Goal: Task Accomplishment & Management: Use online tool/utility

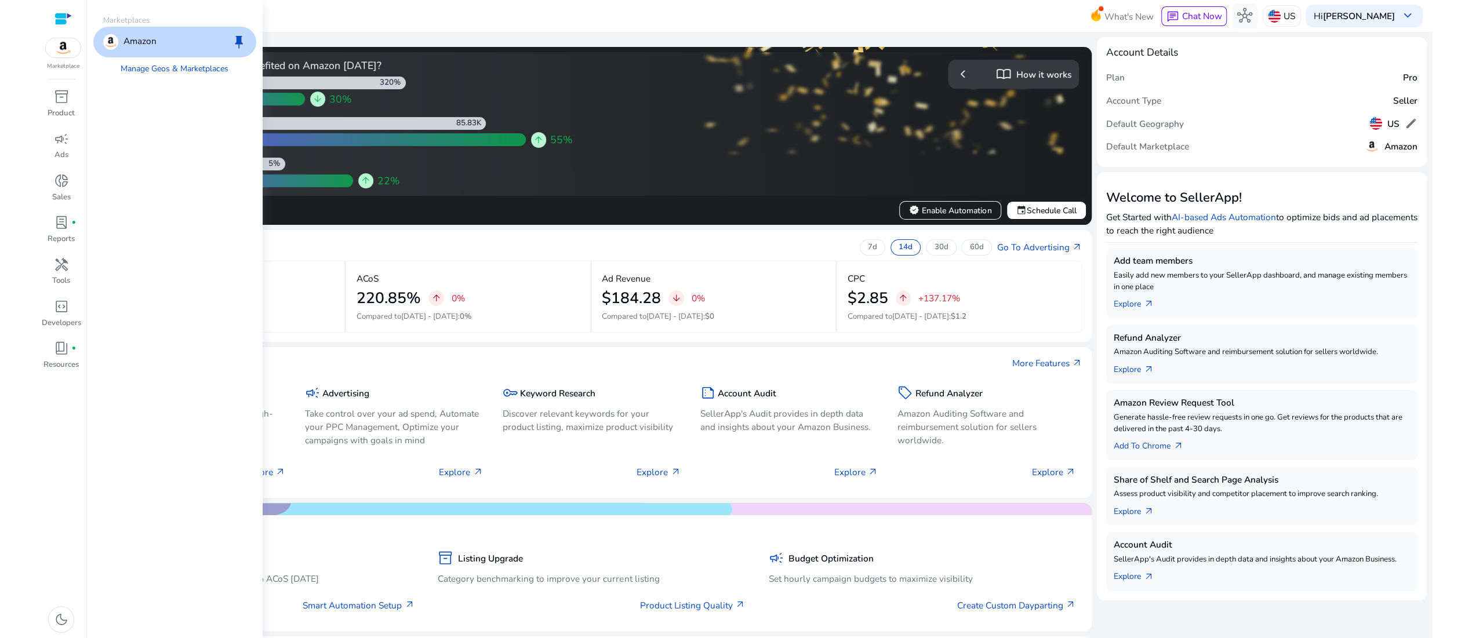
click at [65, 57] on img at bounding box center [63, 47] width 35 height 19
click at [237, 81] on link "Manage Geos & Marketplaces" at bounding box center [175, 68] width 128 height 23
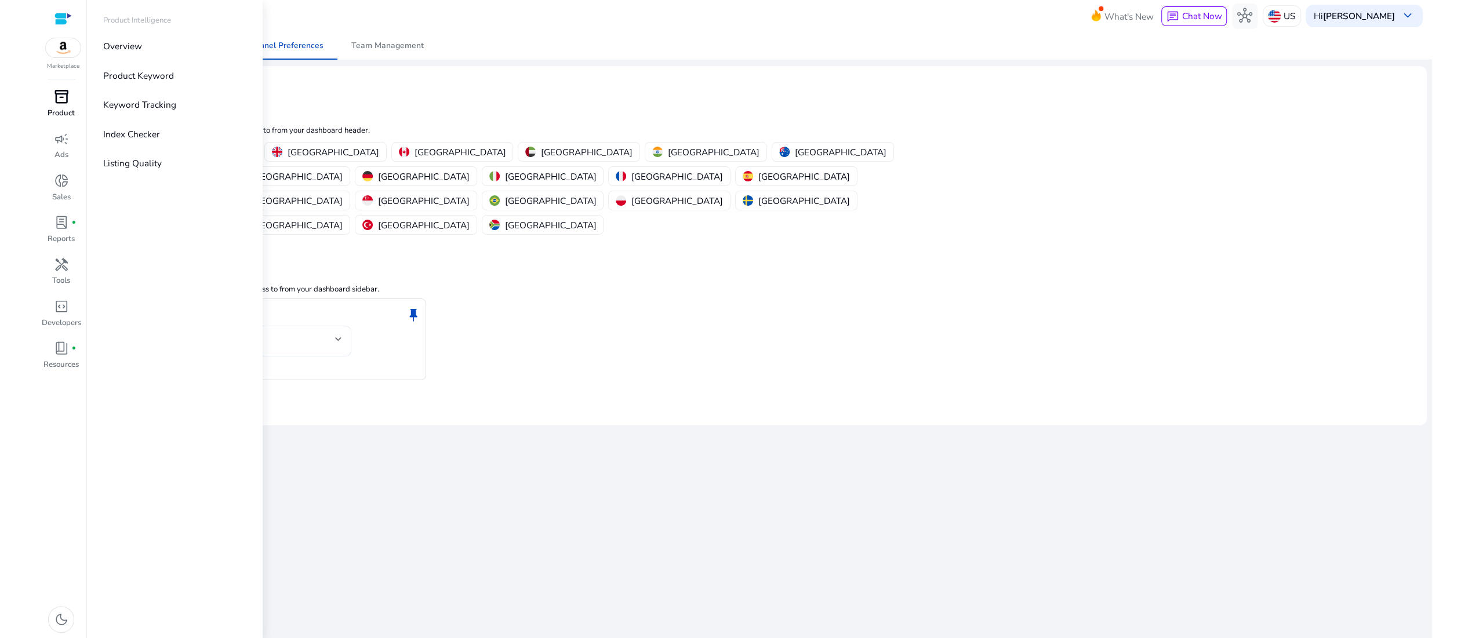
click at [57, 104] on span "inventory_2" at bounding box center [61, 96] width 15 height 15
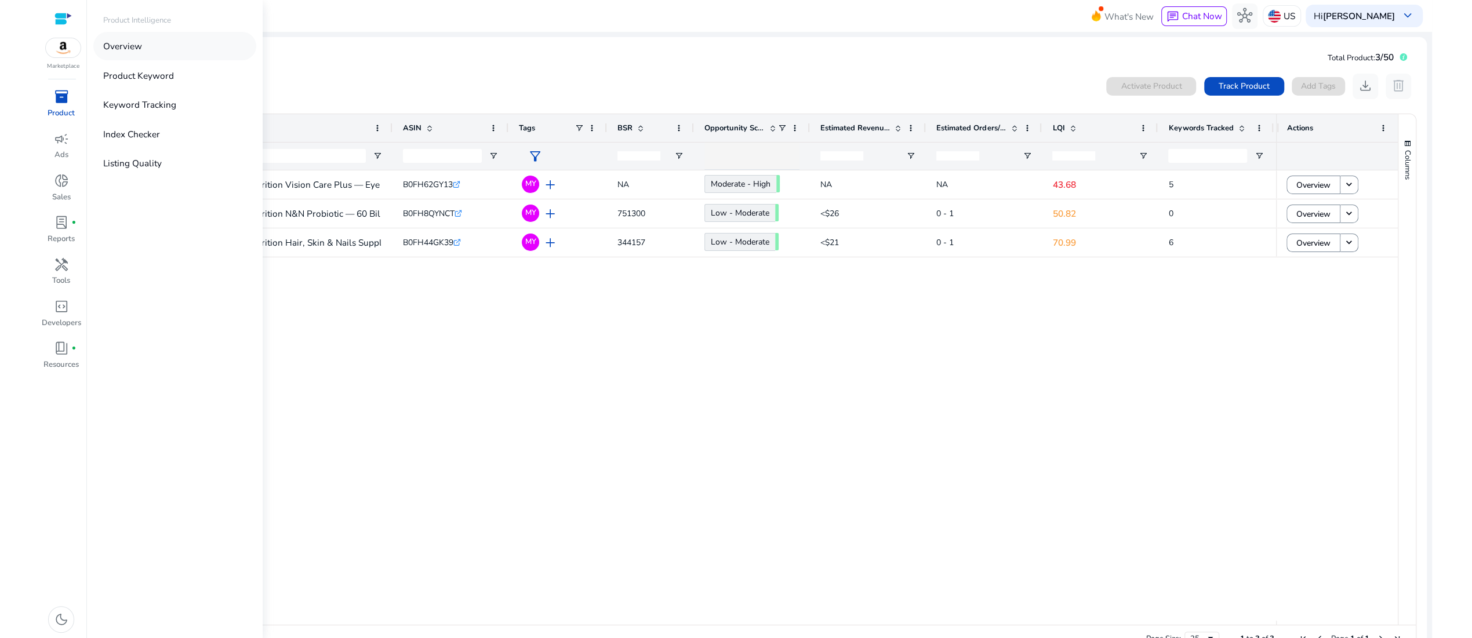
click at [142, 53] on p "Overview" at bounding box center [122, 45] width 39 height 13
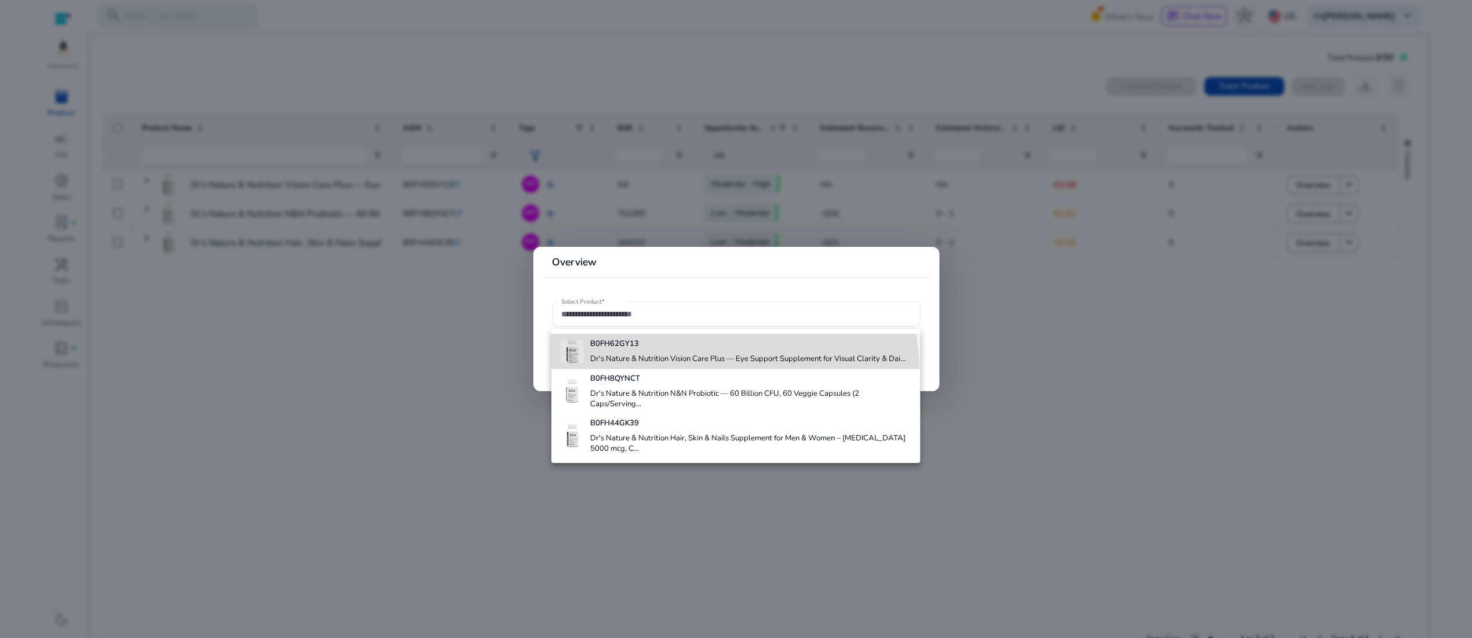
click at [667, 365] on h4 "Dr's Nature & Nutrition Vision Care Plus — Eye Support Supplement for Visual Cl…" at bounding box center [747, 359] width 315 height 10
type input "**********"
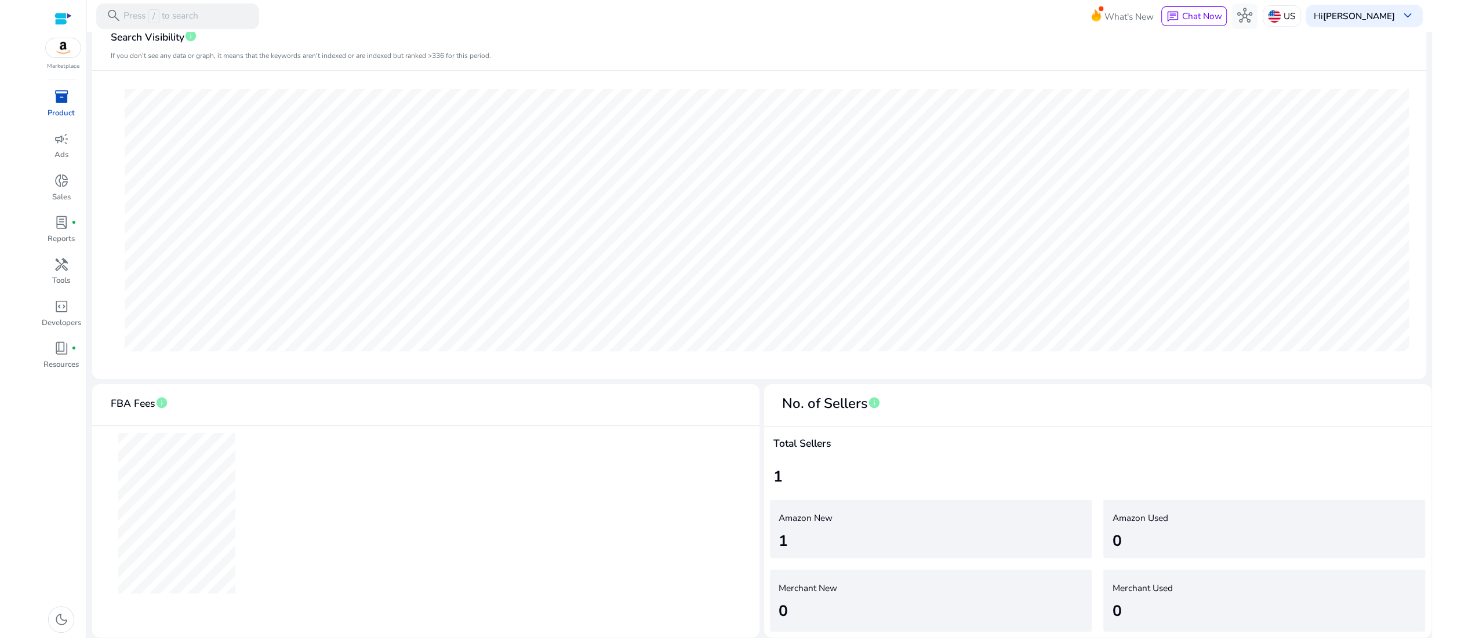
scroll to position [458, 0]
click at [58, 104] on span "inventory_2" at bounding box center [61, 96] width 15 height 15
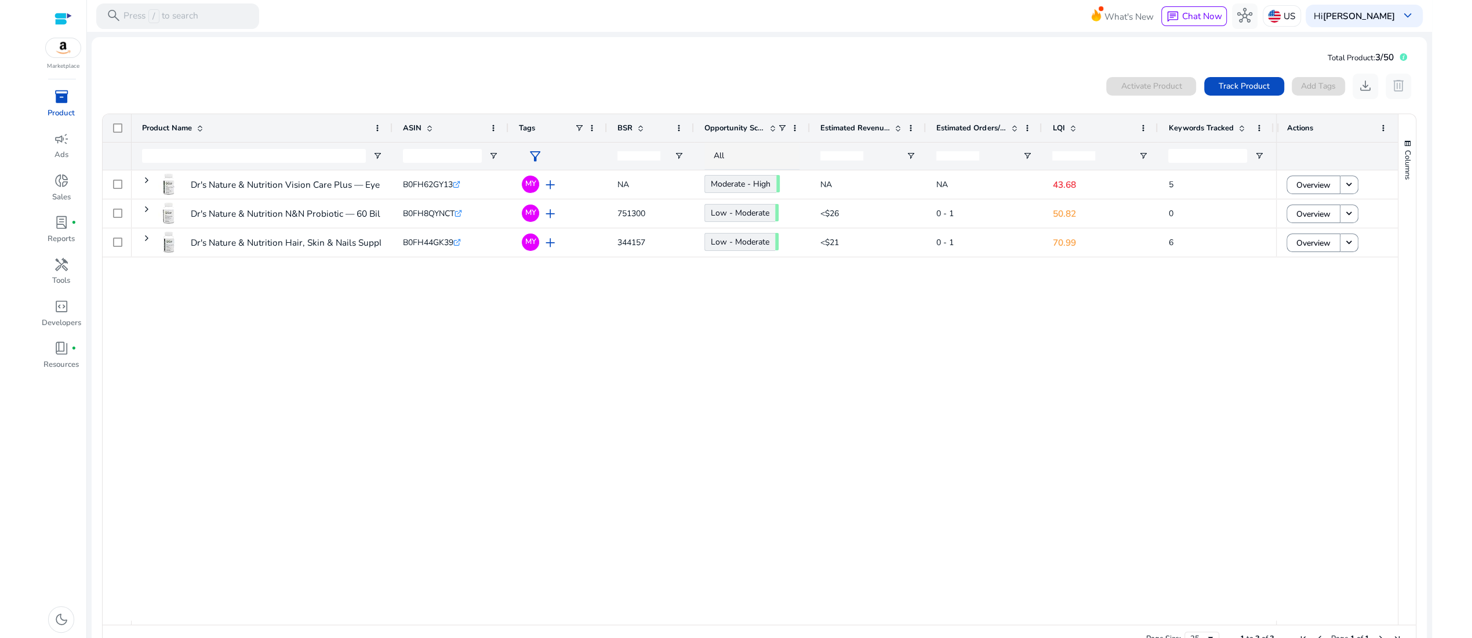
click at [724, 481] on div "Dr's Nature & Nutrition Vision Care Plus — Eye Support Supplement... B0FH62GY13…" at bounding box center [704, 395] width 1144 height 450
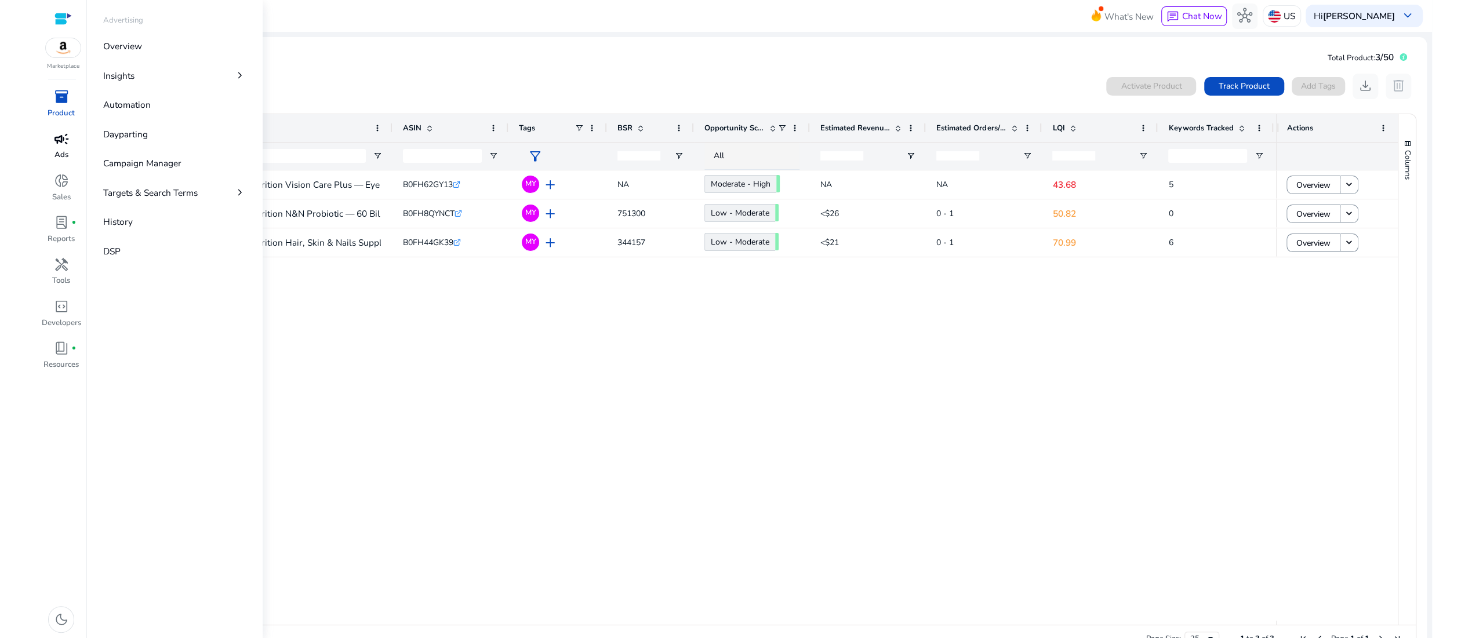
click at [69, 147] on span "campaign" at bounding box center [61, 139] width 15 height 15
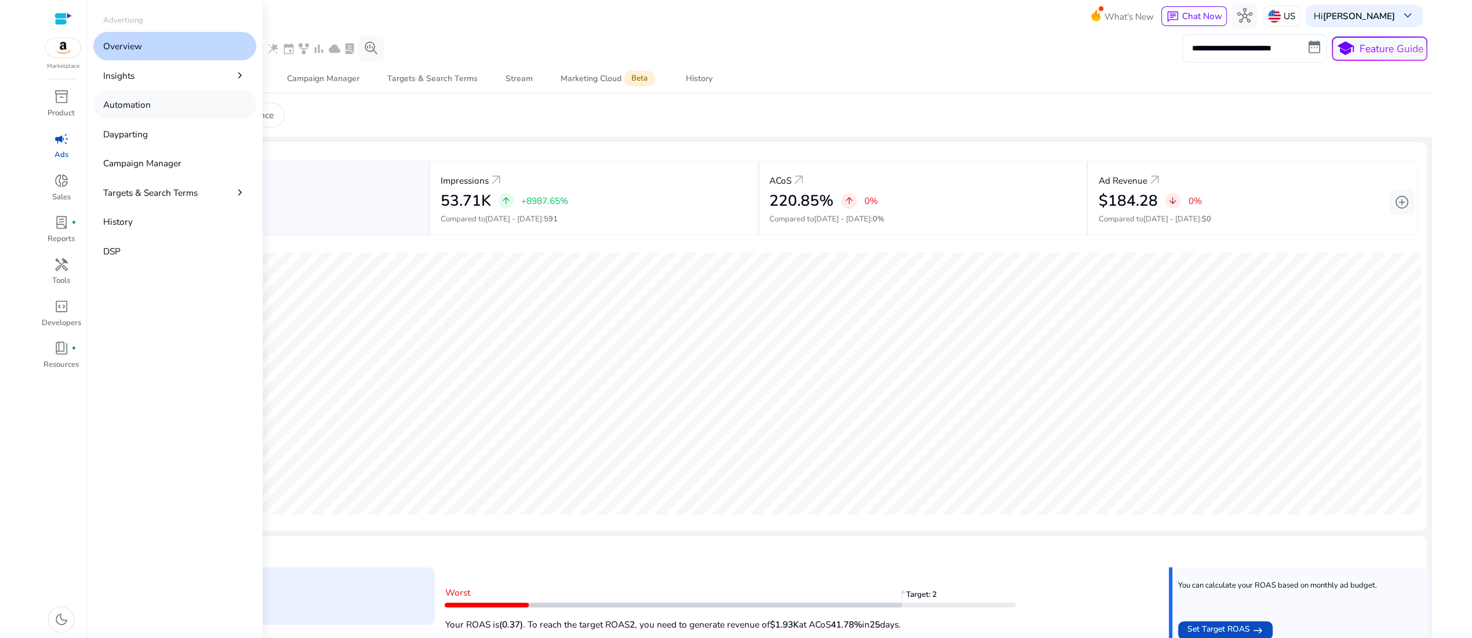
click at [183, 119] on link "Automation" at bounding box center [174, 104] width 163 height 28
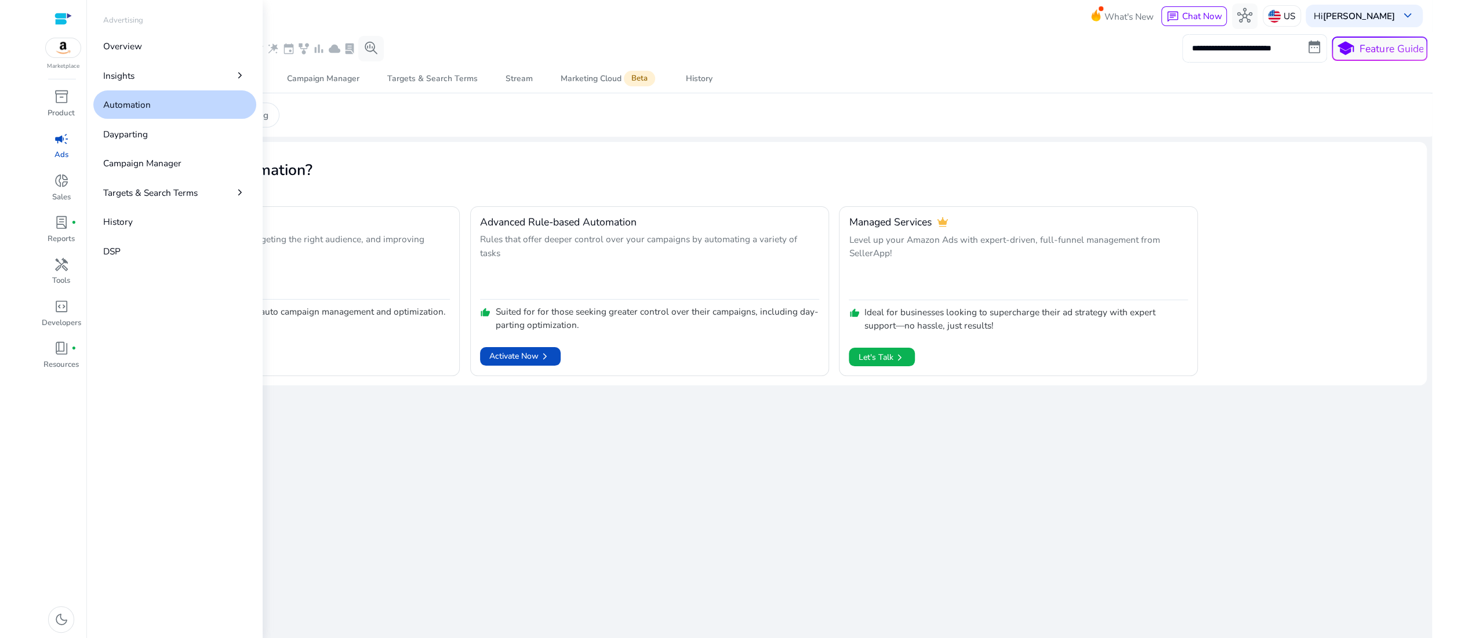
click at [183, 119] on link "Automation" at bounding box center [174, 104] width 163 height 28
click at [148, 141] on p "Dayparting" at bounding box center [125, 134] width 45 height 13
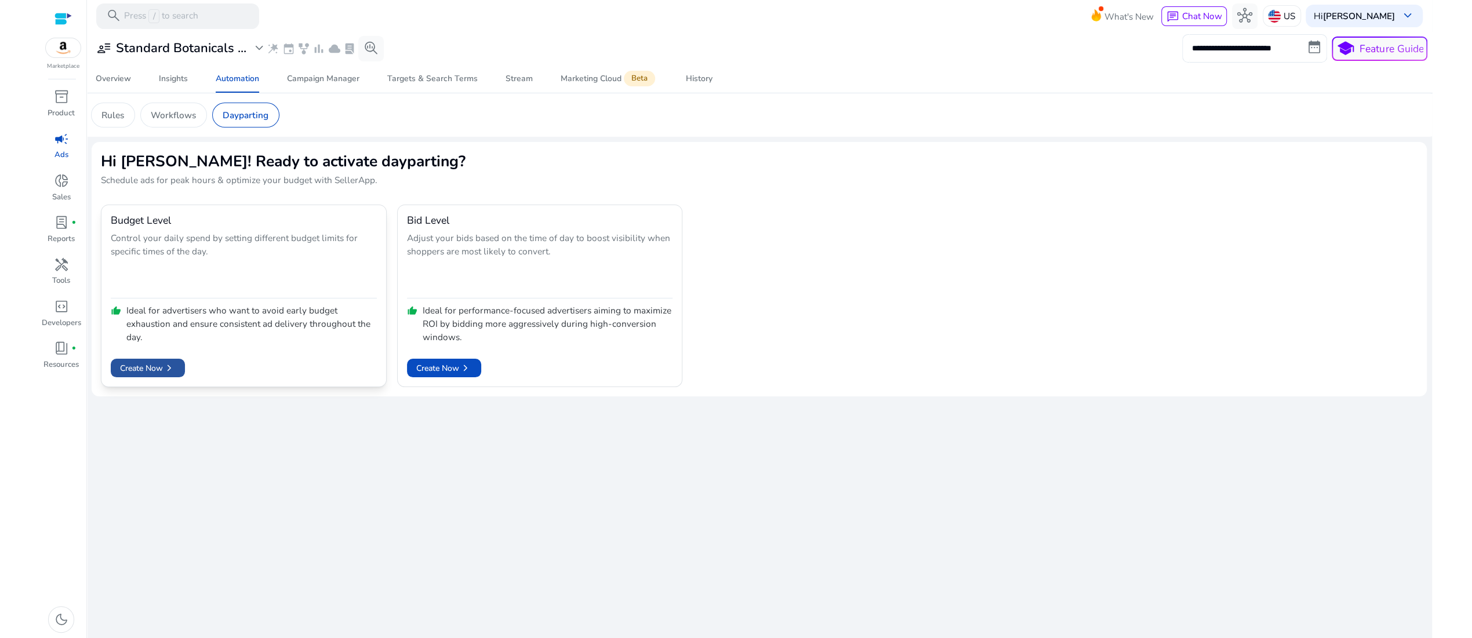
click at [155, 374] on span "Create Now chevron_right" at bounding box center [148, 368] width 56 height 13
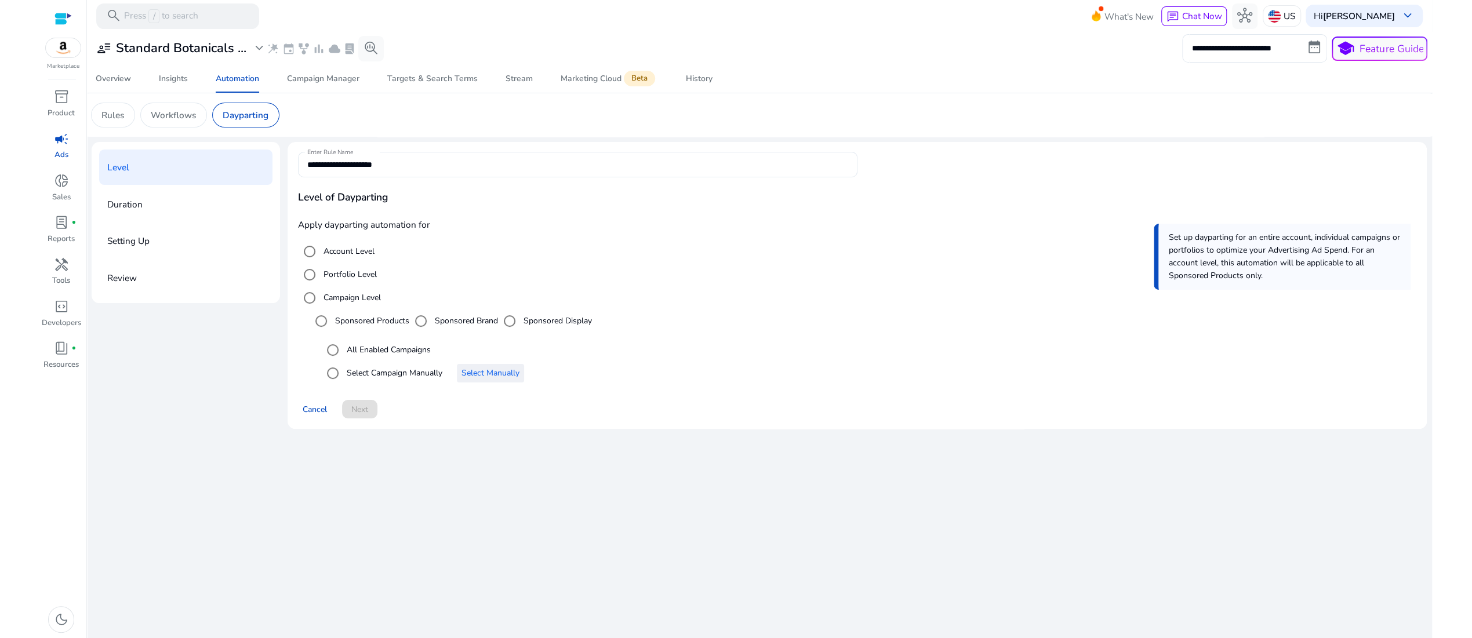
click at [510, 379] on span "Select Manually" at bounding box center [490, 373] width 58 height 12
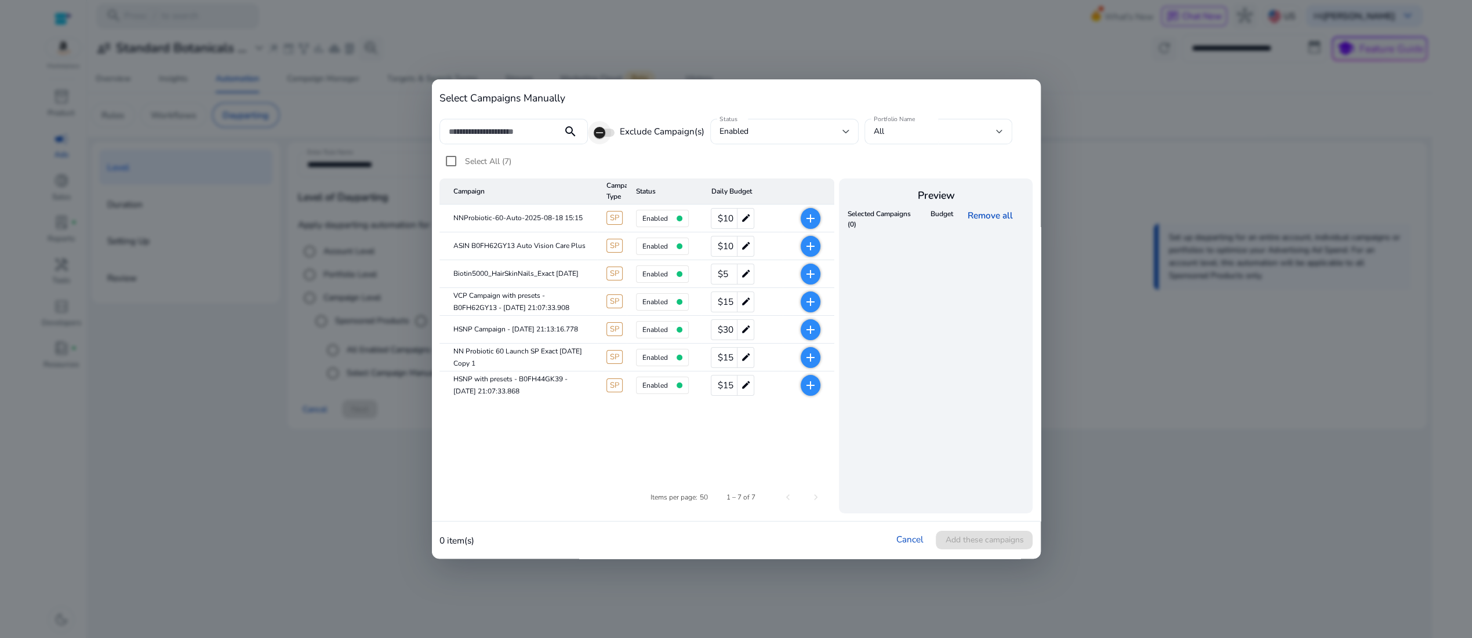
click at [607, 129] on span "button" at bounding box center [604, 133] width 21 height 8
click at [597, 121] on span "button" at bounding box center [608, 132] width 23 height 23
click at [919, 361] on cdk-virtual-scroll-viewport "Selected Campaigns (0) Budget Remove all" at bounding box center [936, 359] width 182 height 306
click at [1196, 497] on div at bounding box center [736, 319] width 1472 height 638
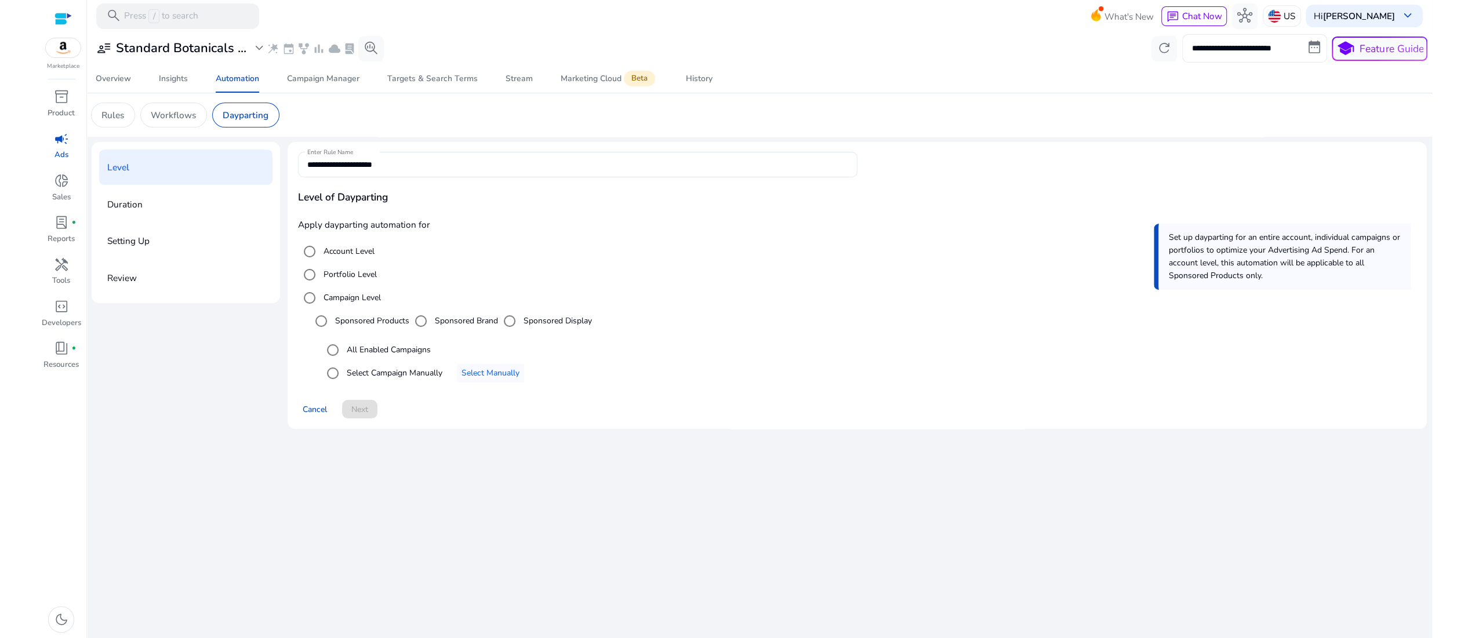
click at [135, 214] on p "Duration" at bounding box center [124, 204] width 35 height 20
click at [138, 251] on p "Setting Up" at bounding box center [128, 241] width 42 height 20
click at [137, 288] on p "Review" at bounding box center [122, 278] width 30 height 20
click at [65, 147] on span "campaign" at bounding box center [61, 139] width 15 height 15
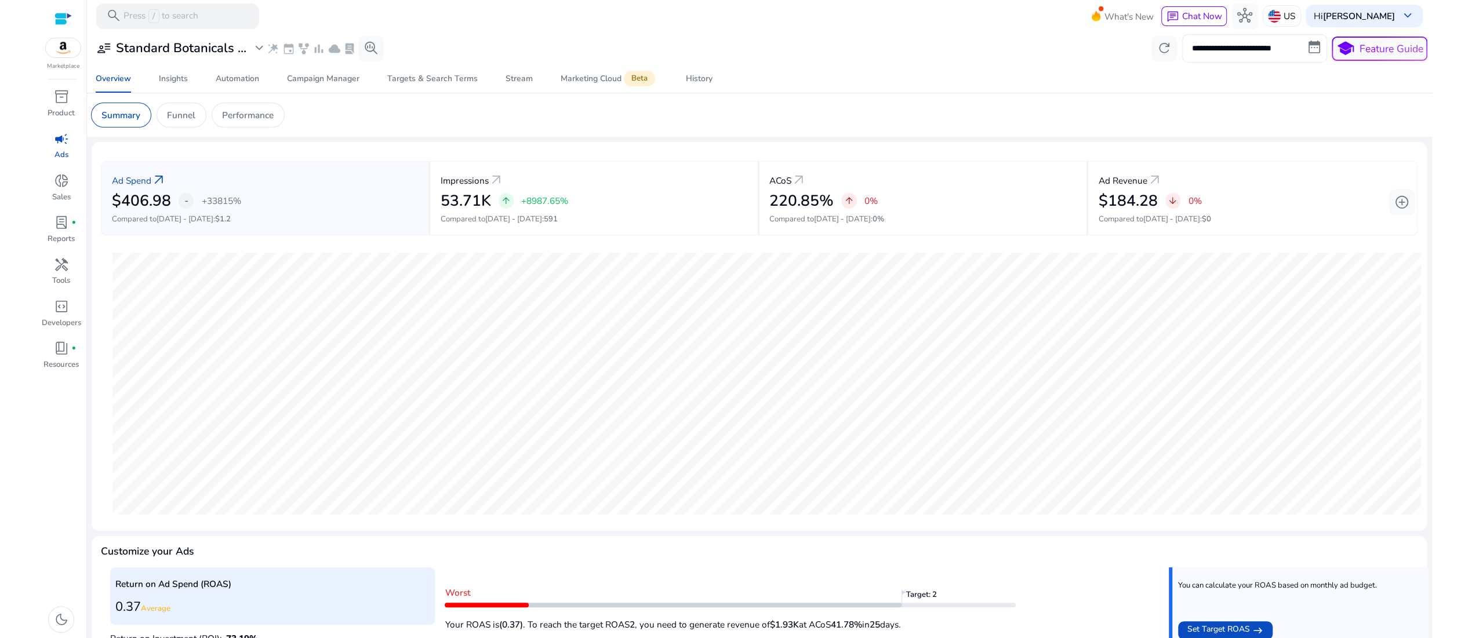
click at [57, 147] on span "campaign" at bounding box center [61, 139] width 15 height 15
click at [61, 147] on span "campaign" at bounding box center [61, 139] width 15 height 15
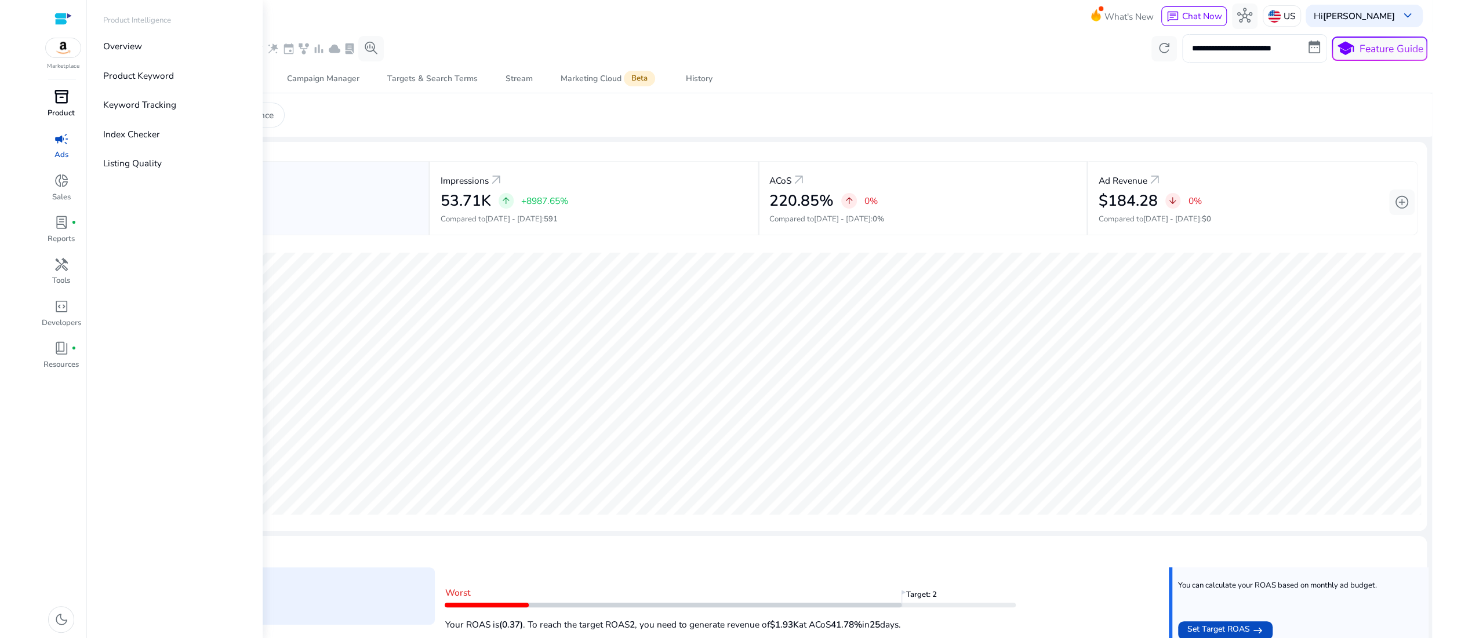
click at [64, 104] on span "inventory_2" at bounding box center [61, 96] width 15 height 15
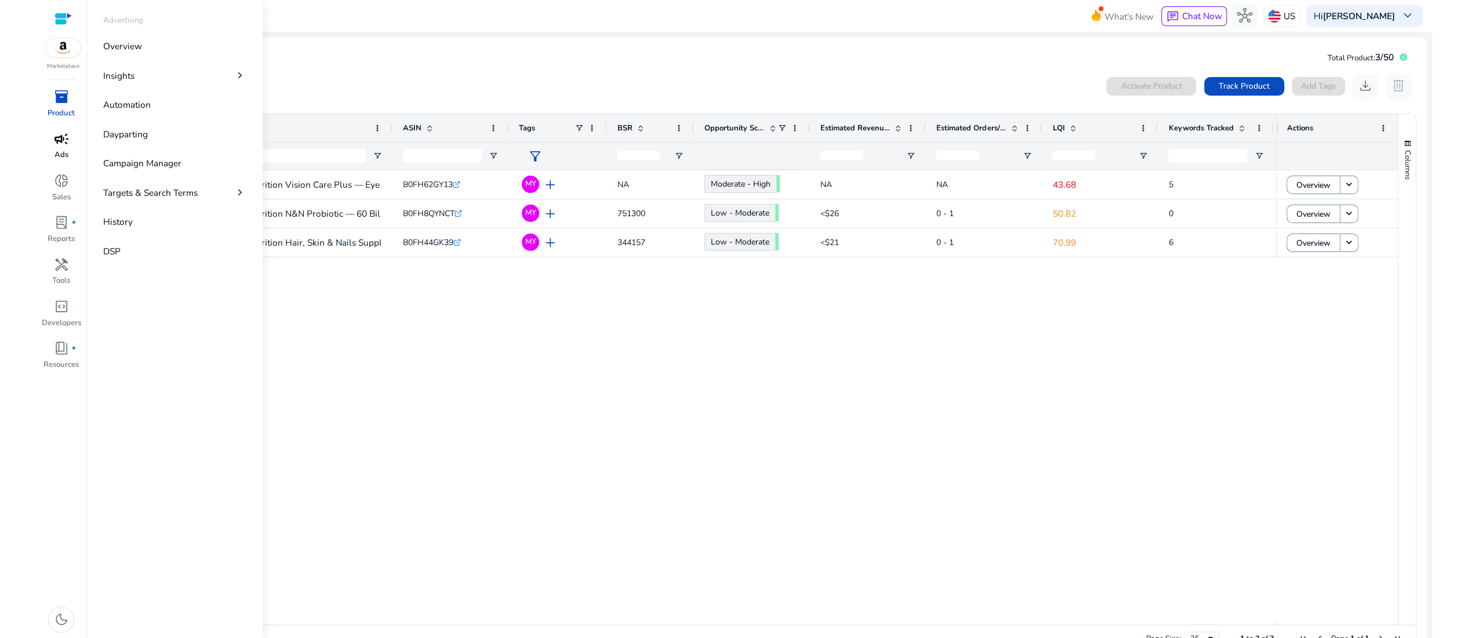
click at [60, 147] on span "campaign" at bounding box center [61, 139] width 15 height 15
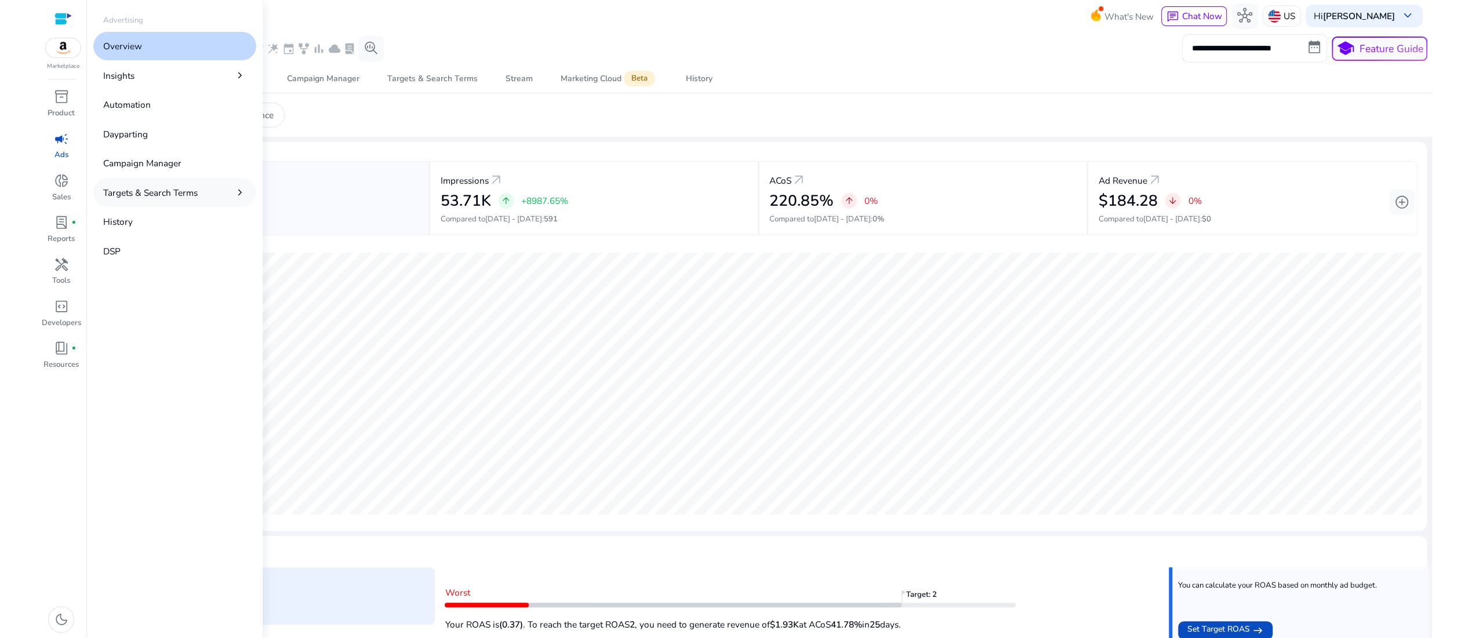
click at [198, 199] on p "Targets & Search Terms" at bounding box center [150, 192] width 94 height 13
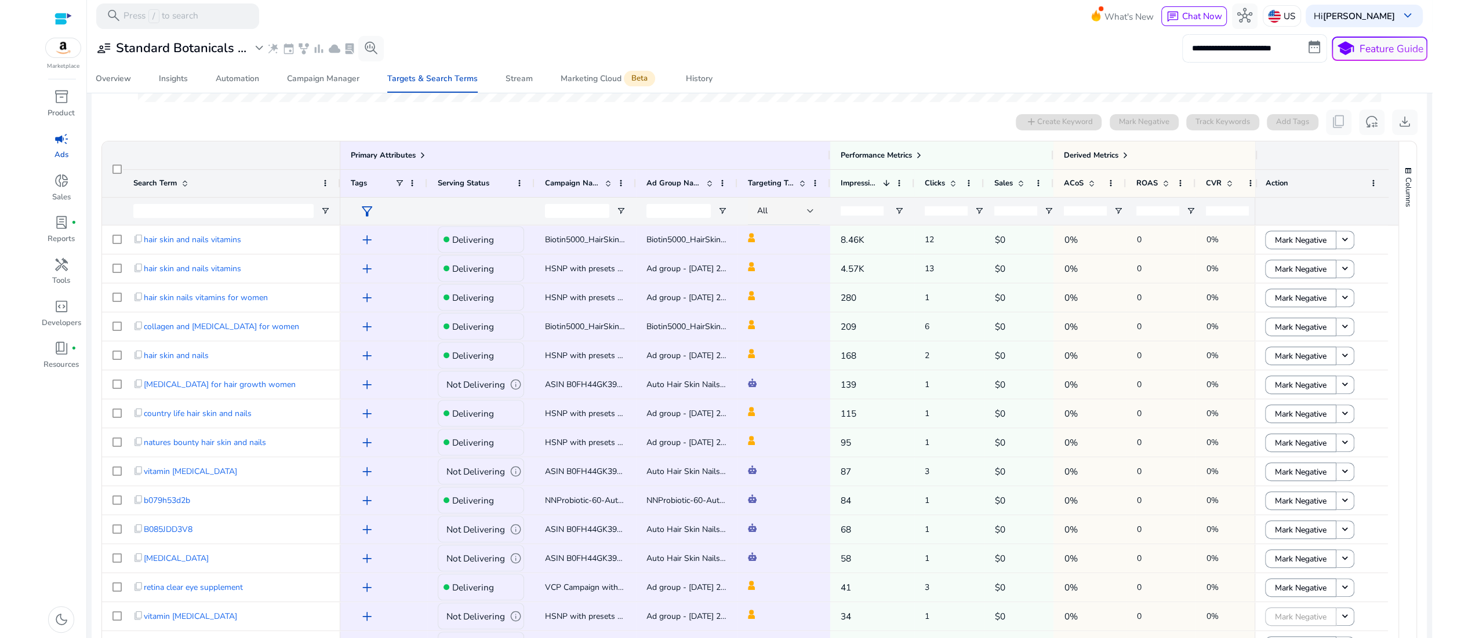
scroll to position [413, 0]
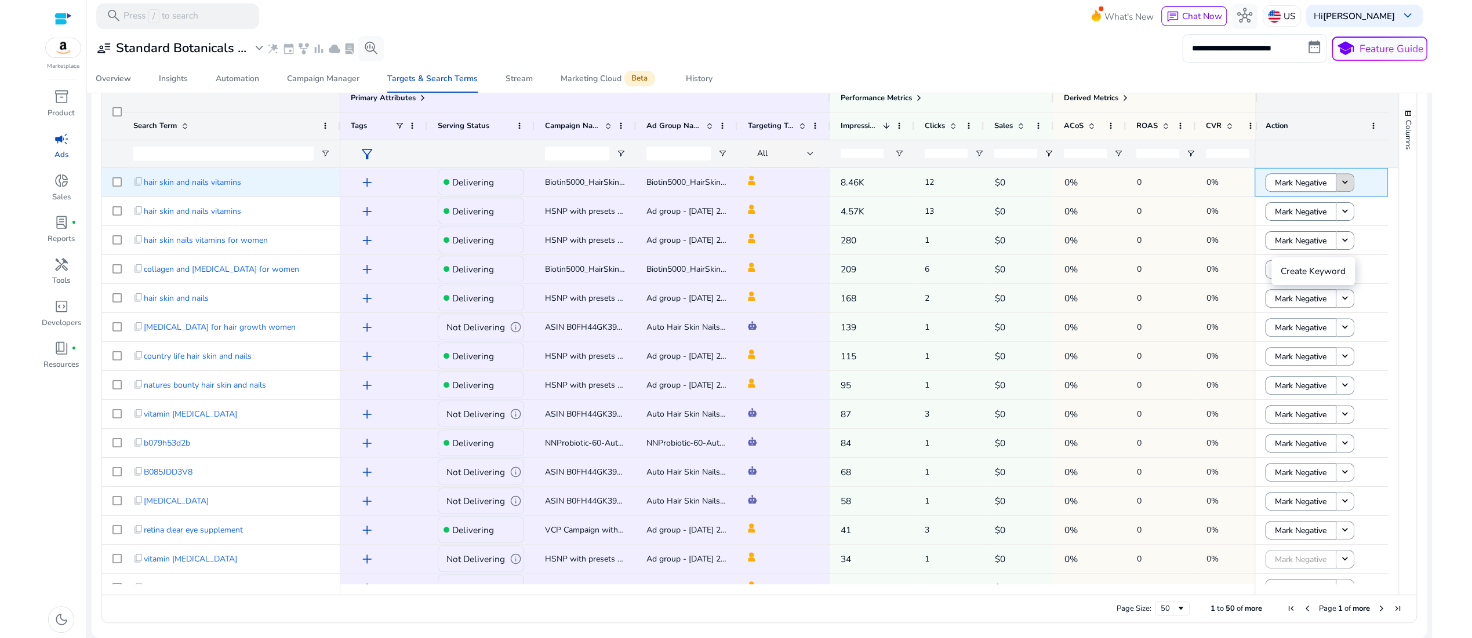
click at [1345, 188] on mat-icon "keyboard_arrow_down" at bounding box center [1345, 183] width 12 height 12
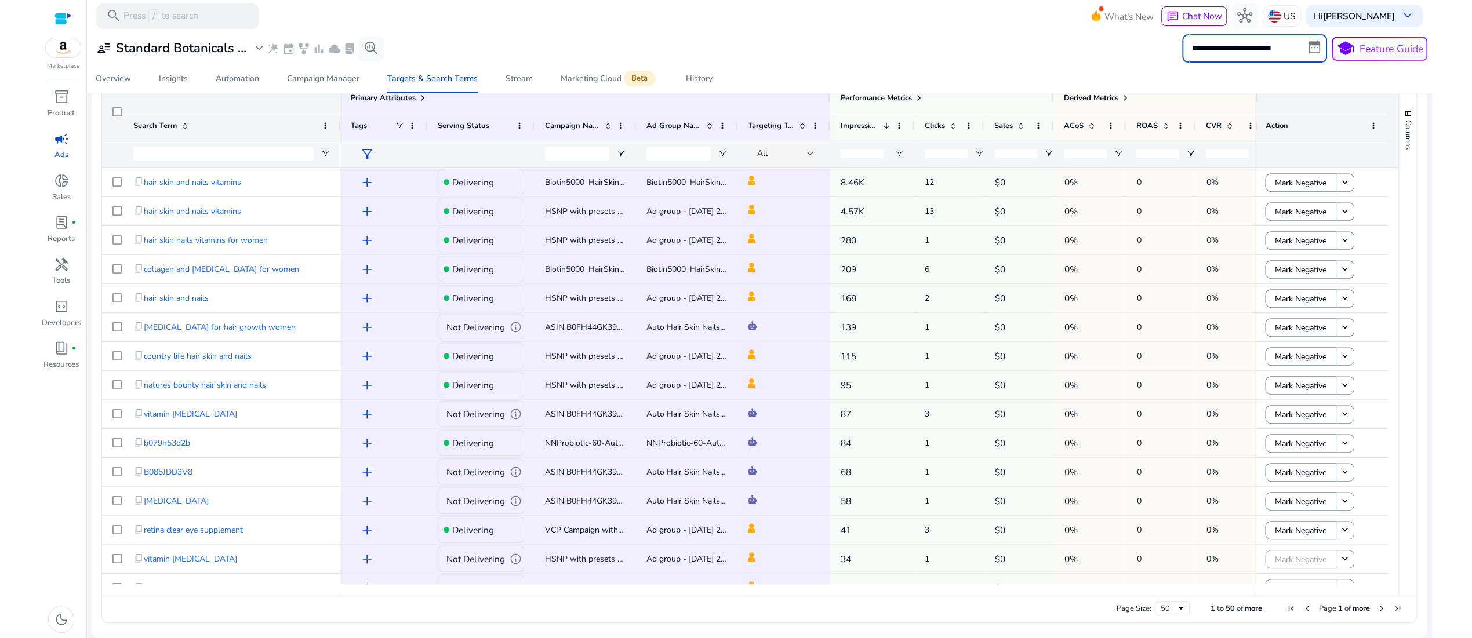
click at [1265, 56] on input "**********" at bounding box center [1254, 48] width 145 height 28
select select "*"
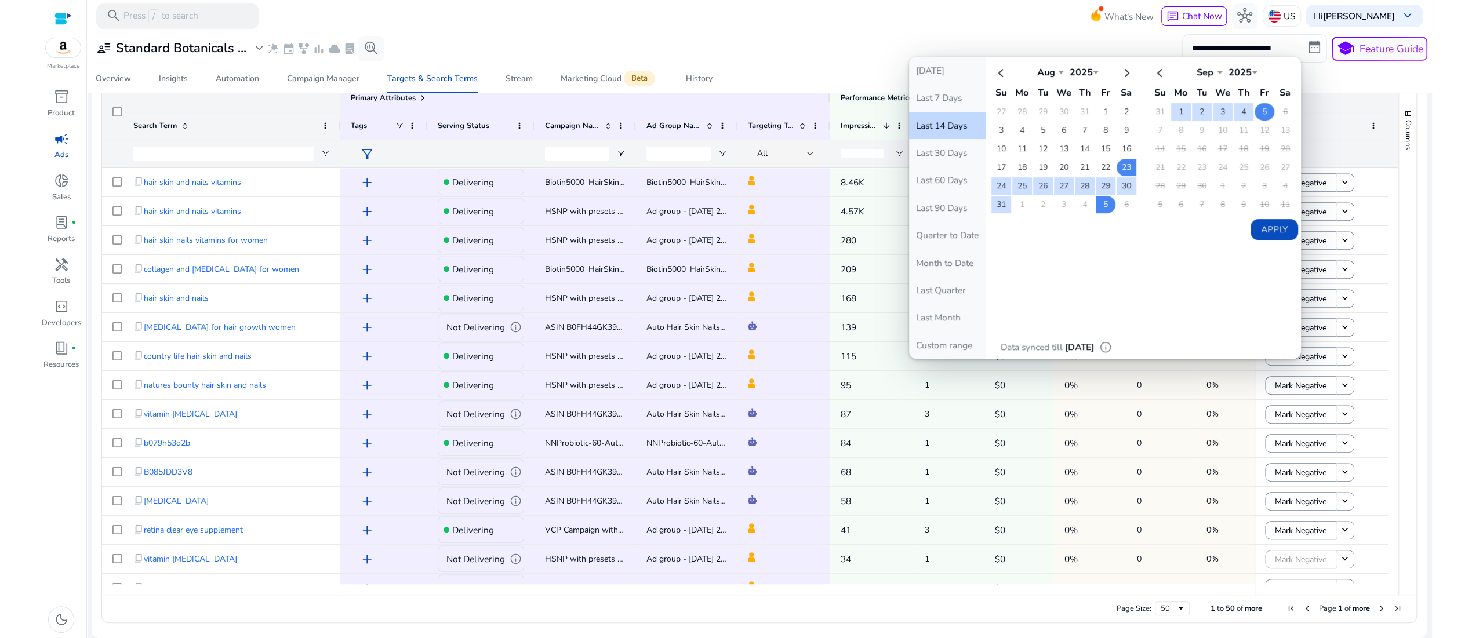
click at [1254, 121] on td "5" at bounding box center [1264, 111] width 20 height 17
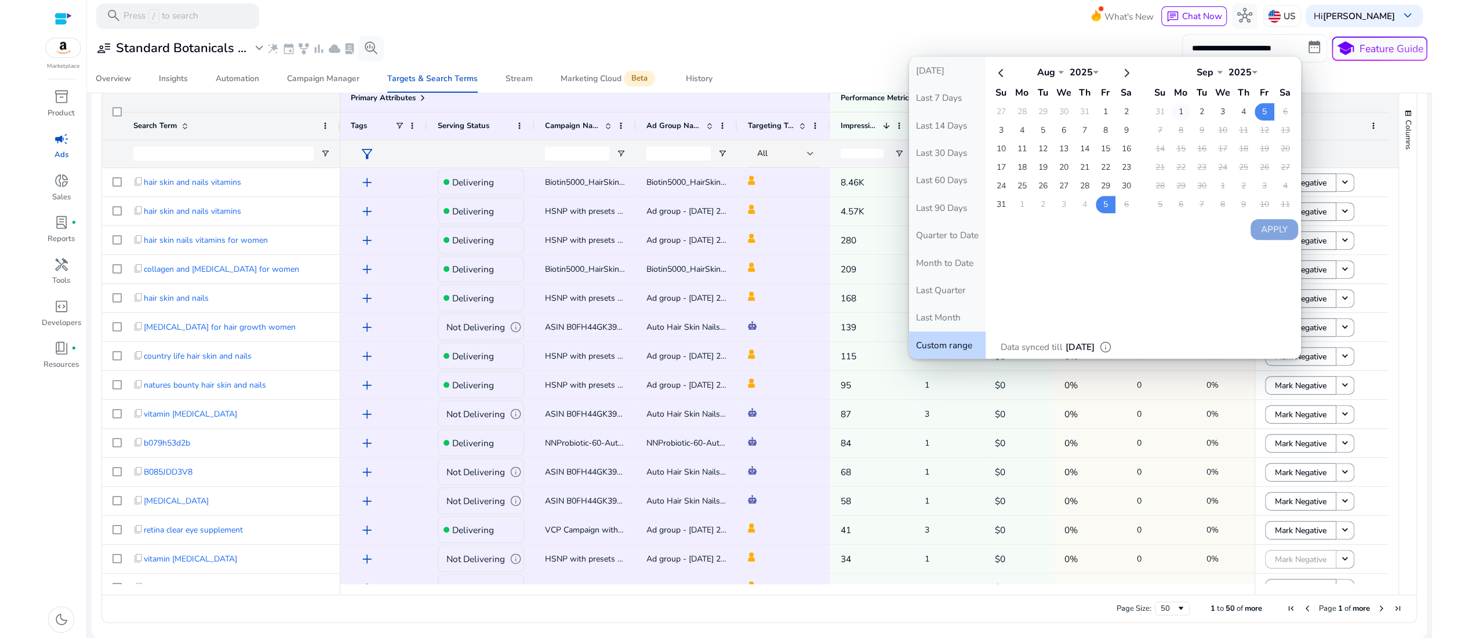
click at [1171, 121] on td "1" at bounding box center [1181, 111] width 20 height 17
click at [1254, 121] on td "5" at bounding box center [1264, 111] width 20 height 17
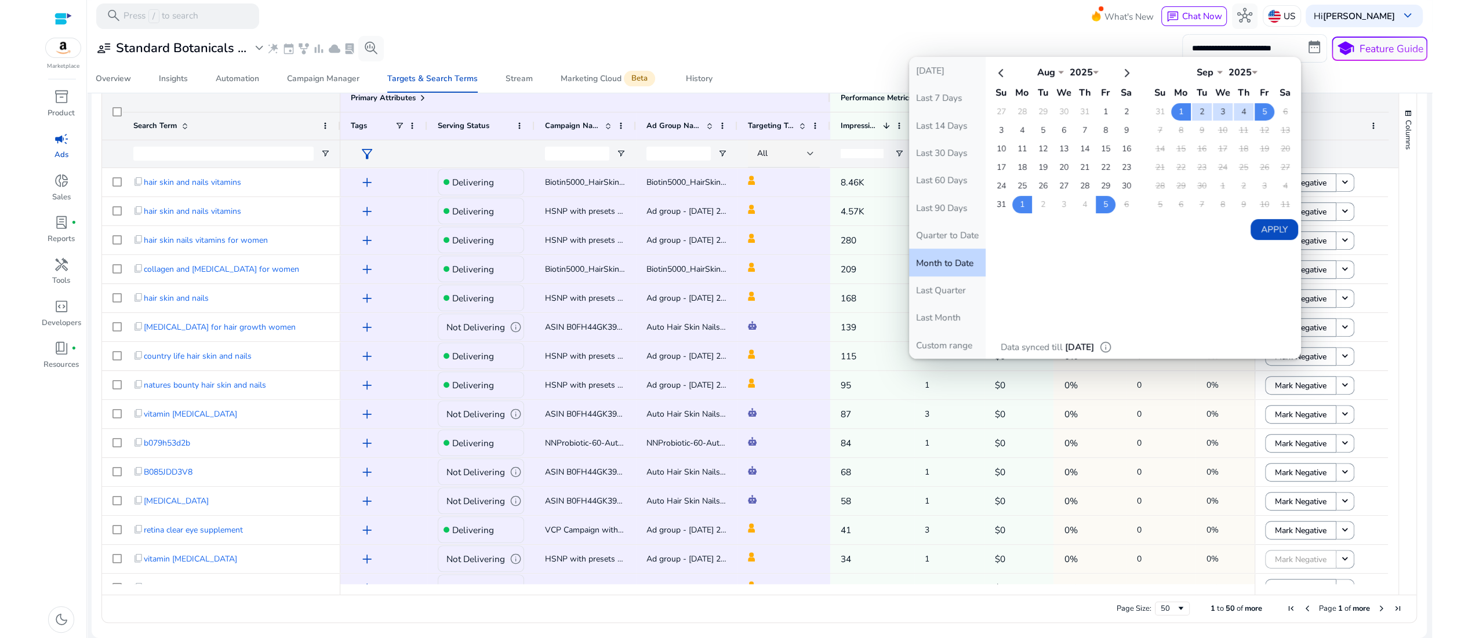
click at [816, 42] on div "**********" at bounding box center [759, 48] width 1337 height 28
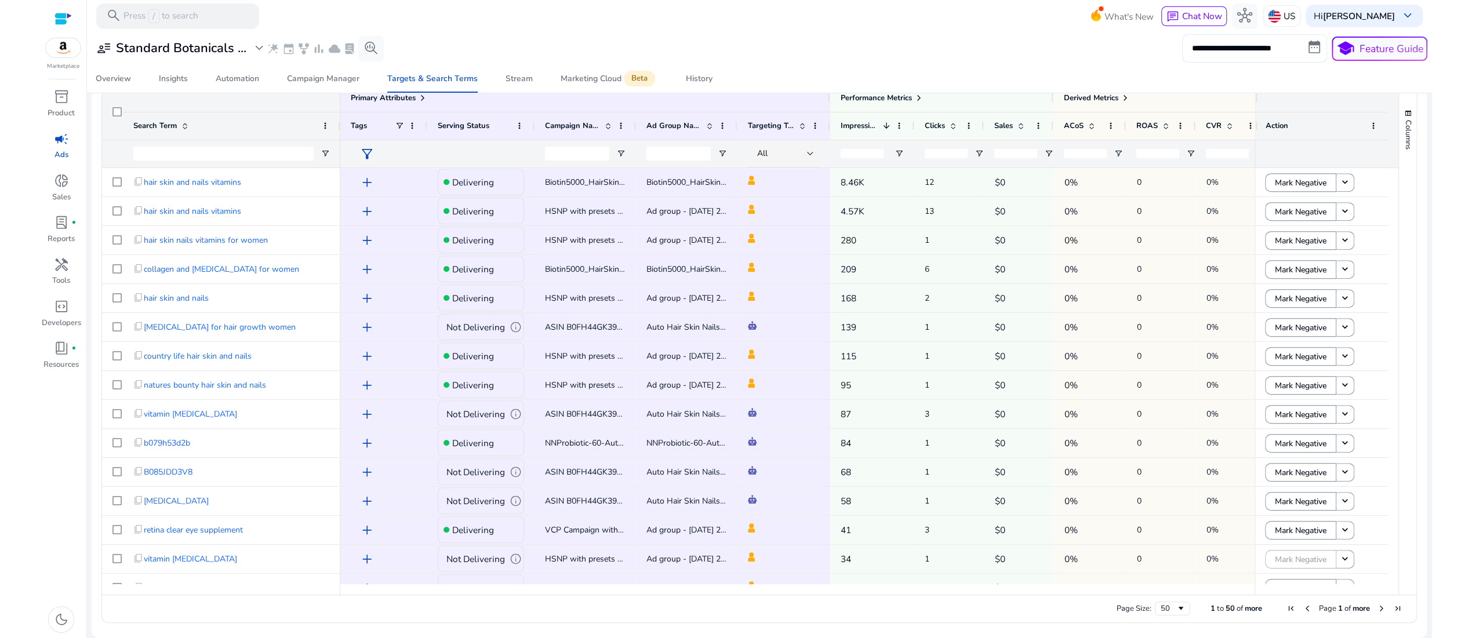
click at [1016, 78] on div "add Create Keyword Mark Negative Track Keywords Add Tags content_copy reset_set…" at bounding box center [1216, 65] width 401 height 26
click at [118, 83] on div "Overview" at bounding box center [113, 79] width 35 height 8
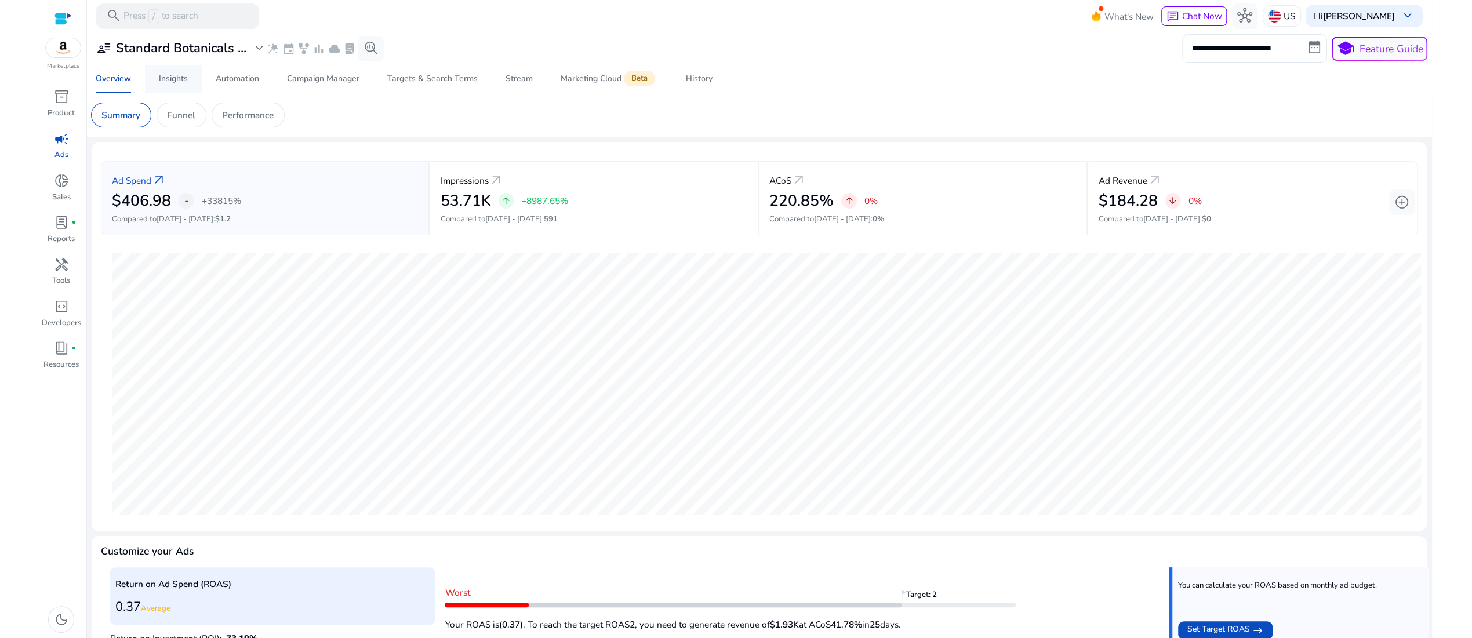
click at [167, 83] on div "Insights" at bounding box center [173, 79] width 29 height 8
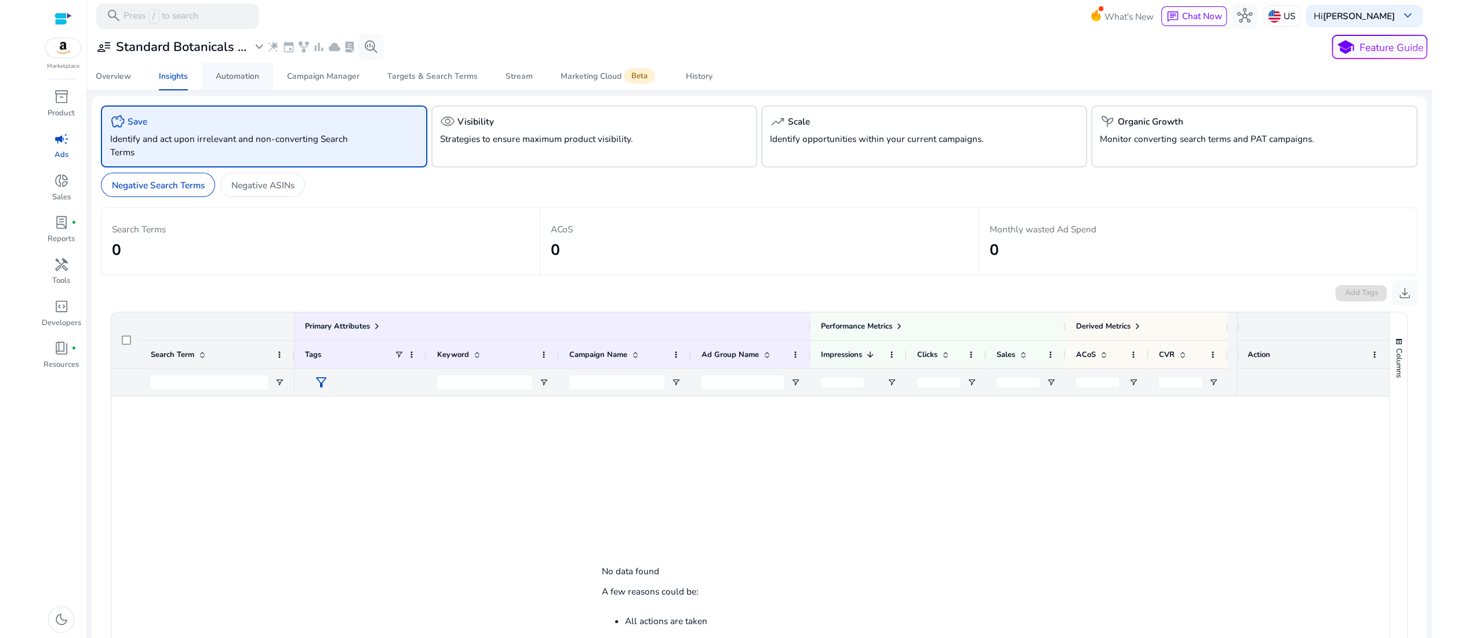
click at [229, 81] on div "Automation" at bounding box center [237, 76] width 43 height 8
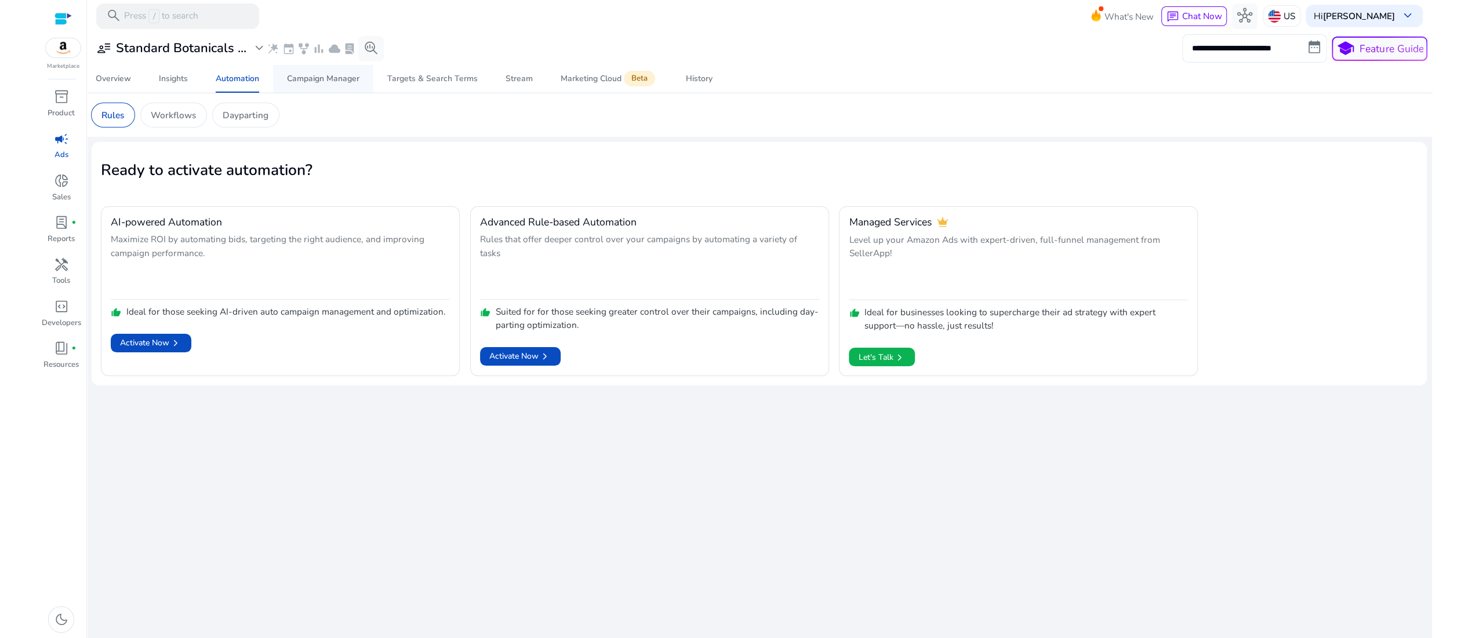
click at [306, 83] on div "Campaign Manager" at bounding box center [323, 79] width 72 height 8
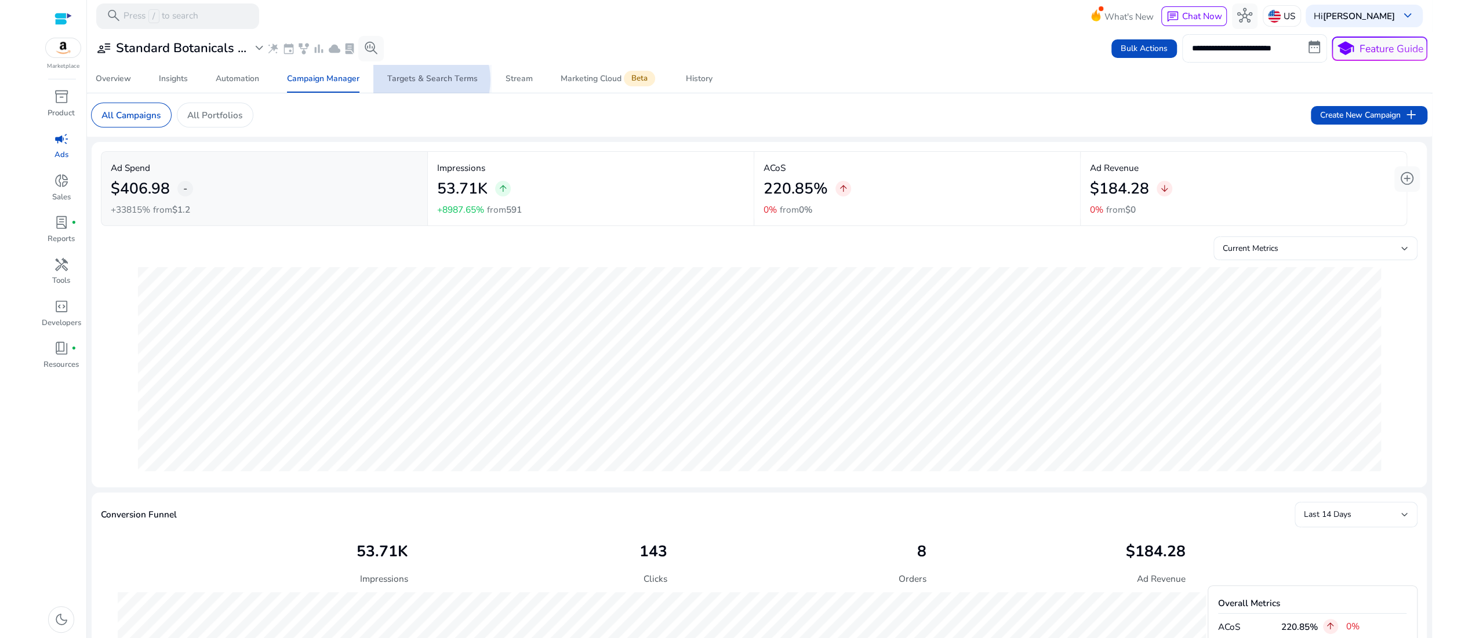
click at [422, 83] on div "Targets & Search Terms" at bounding box center [432, 79] width 90 height 8
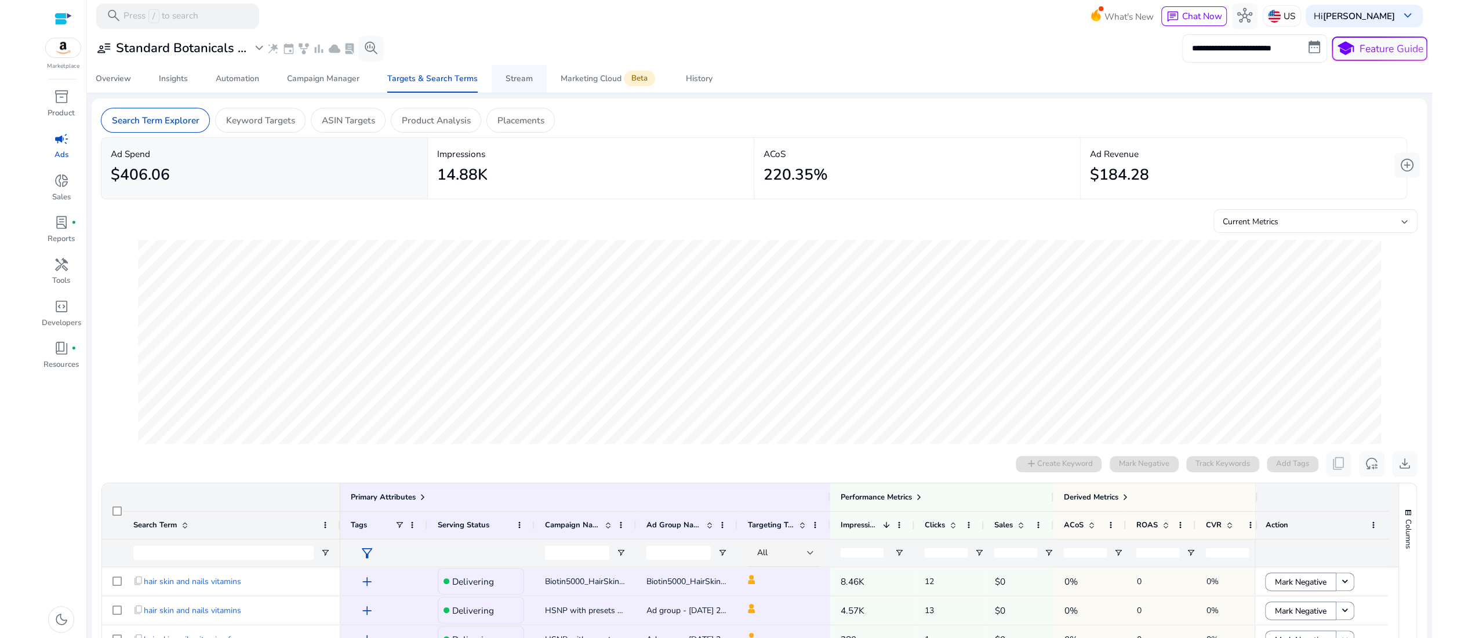
click at [509, 83] on div "Stream" at bounding box center [518, 79] width 27 height 8
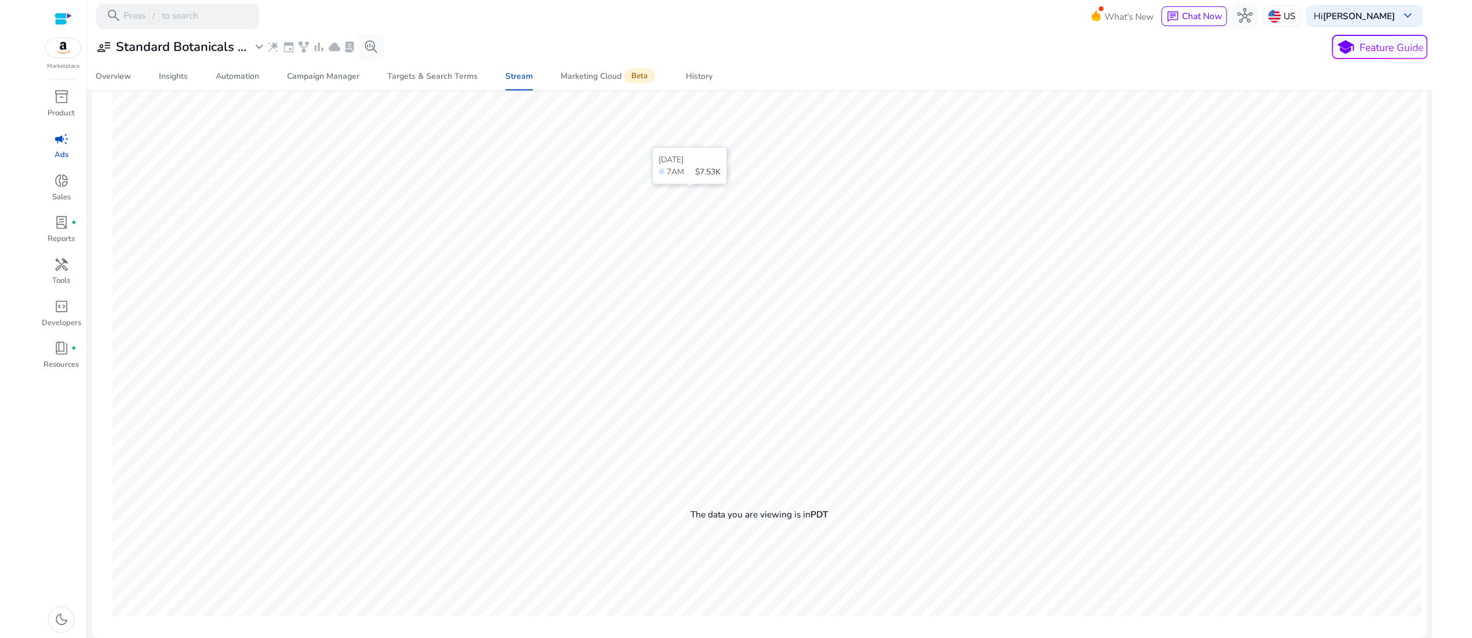
scroll to position [297, 0]
click at [776, 41] on div "**********" at bounding box center [759, 47] width 1337 height 26
click at [702, 81] on div "History" at bounding box center [699, 76] width 27 height 8
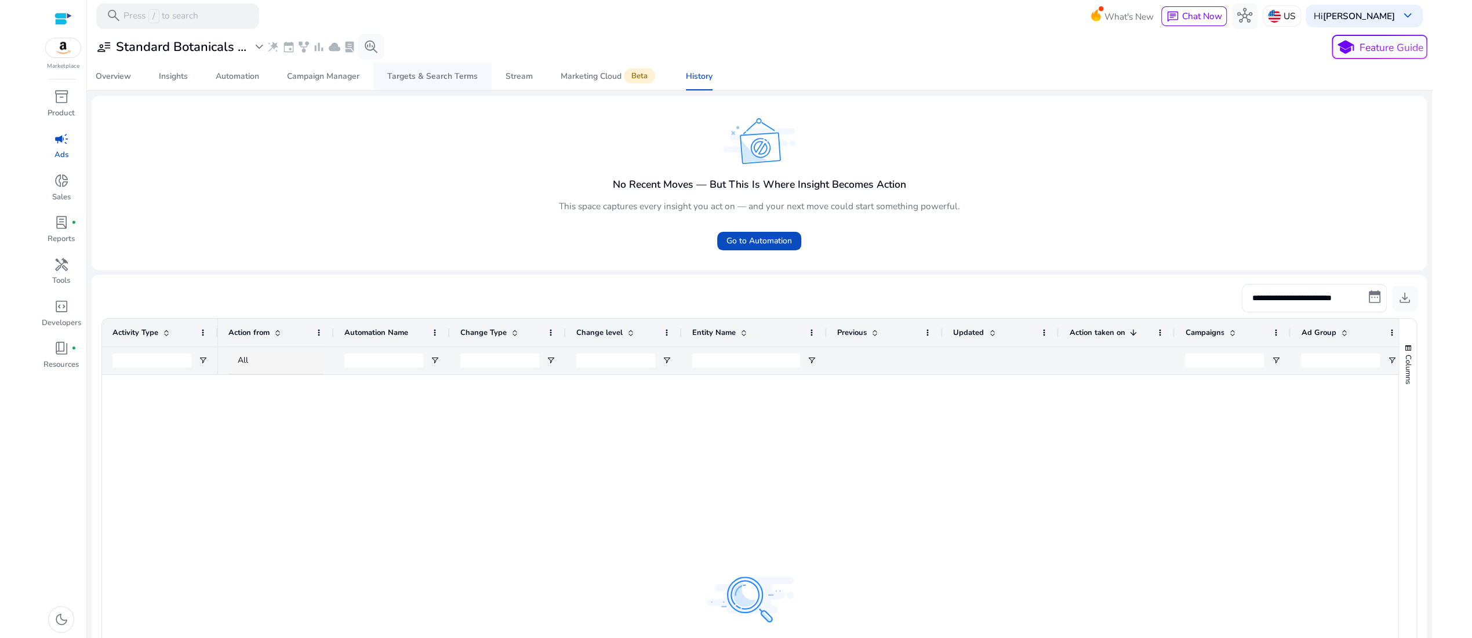
click at [408, 81] on div "Targets & Search Terms" at bounding box center [432, 76] width 90 height 8
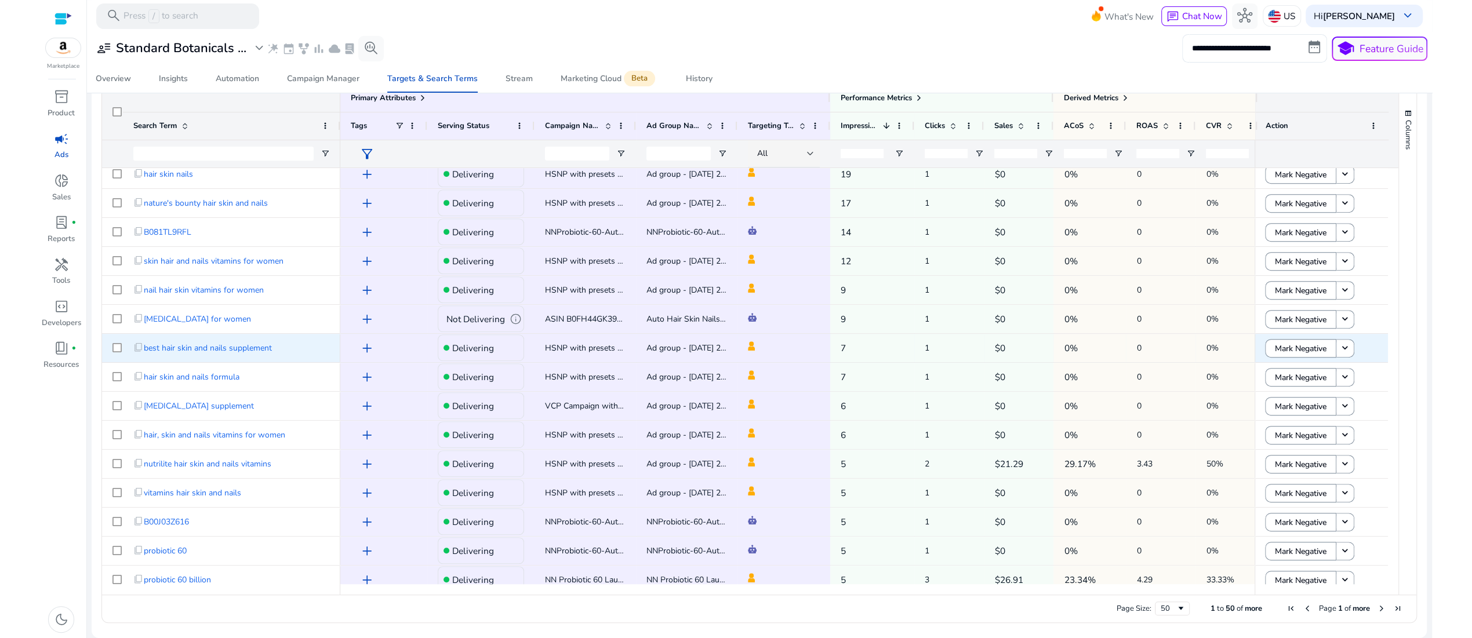
scroll to position [1032, 0]
